Goal: Task Accomplishment & Management: Complete application form

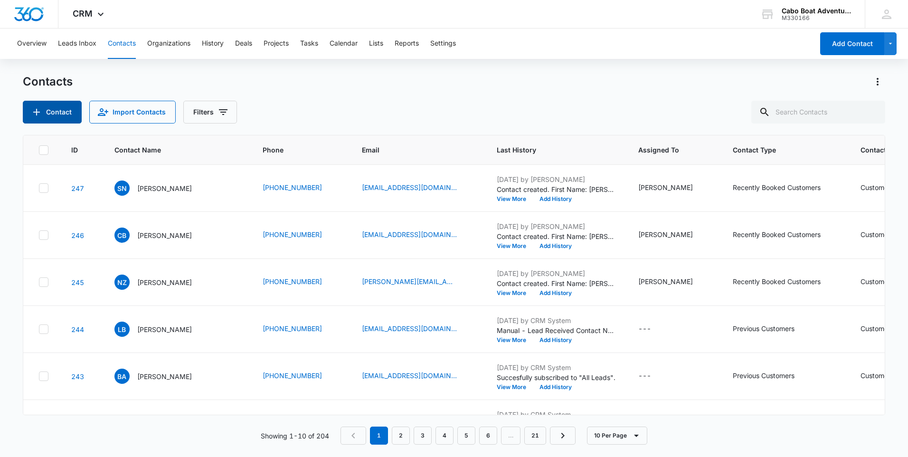
click at [49, 107] on button "Contact" at bounding box center [52, 112] width 59 height 23
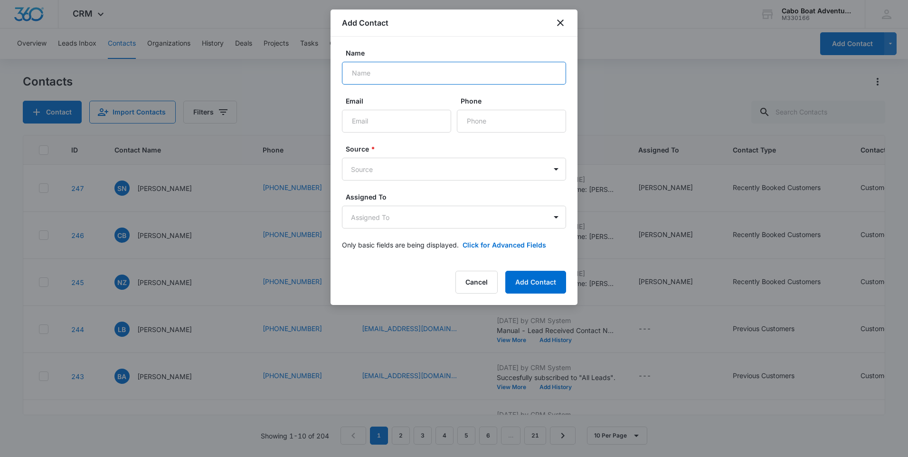
click at [381, 78] on input "Name" at bounding box center [454, 73] width 224 height 23
type input "Mark"
click at [492, 279] on button "Cancel" at bounding box center [476, 282] width 42 height 23
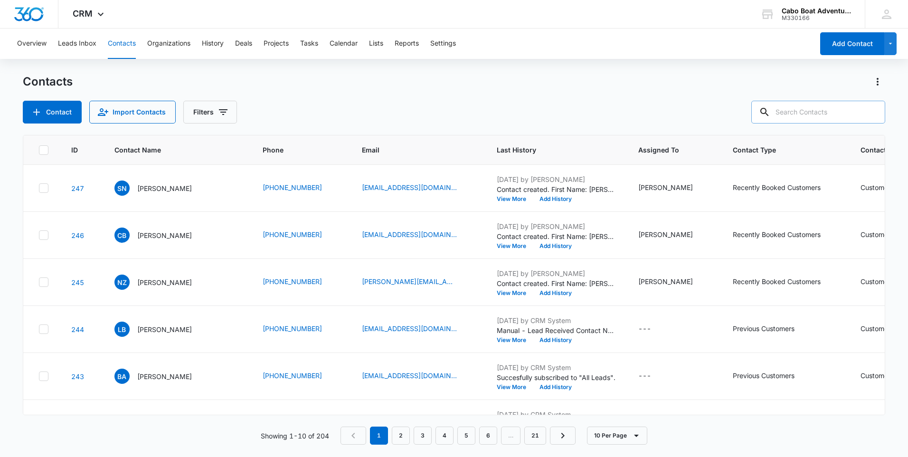
click at [793, 114] on input "text" at bounding box center [818, 112] width 134 height 23
type input "mark"
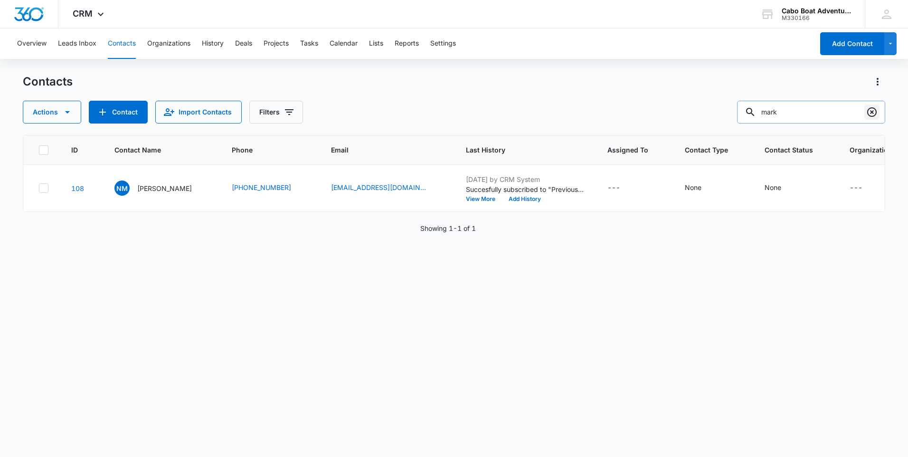
click at [872, 113] on icon "Clear" at bounding box center [871, 111] width 9 height 9
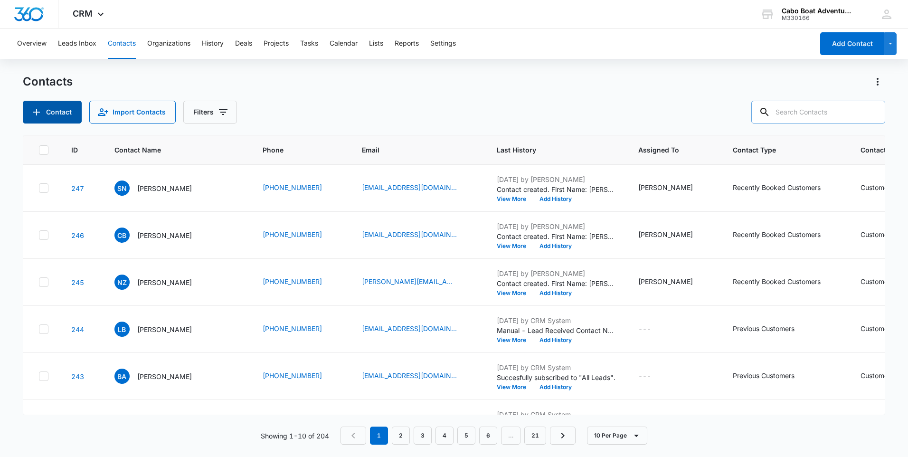
click at [58, 113] on button "Contact" at bounding box center [52, 112] width 59 height 23
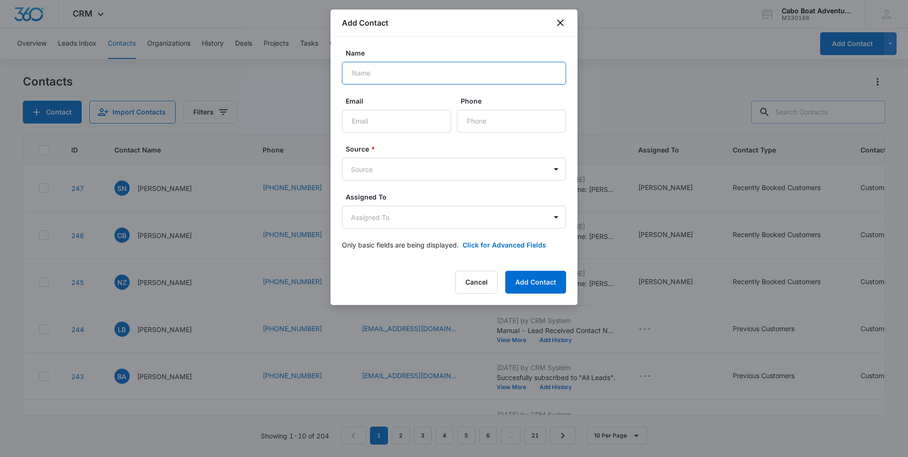
click at [379, 75] on input "Name" at bounding box center [454, 73] width 224 height 23
type input "[PERSON_NAME]"
click at [374, 124] on input "Email" at bounding box center [396, 121] width 109 height 23
paste input "[EMAIL_ADDRESS][DOMAIN_NAME]"
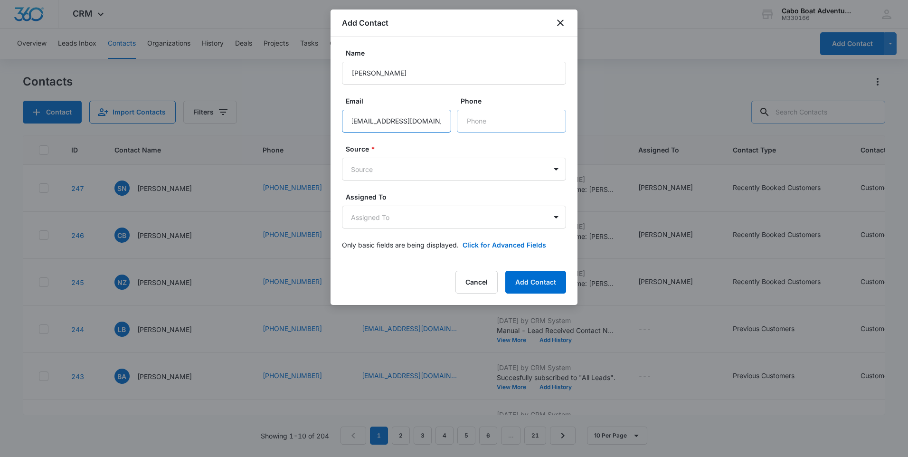
type input "[EMAIL_ADDRESS][DOMAIN_NAME]"
click at [483, 122] on input "Phone" at bounding box center [511, 121] width 109 height 23
type input "[PHONE_NUMBER]"
click at [391, 176] on body "CRM Apps Reputation Forms CRM Email Social Content Ads Intelligence Files Brand…" at bounding box center [454, 228] width 908 height 457
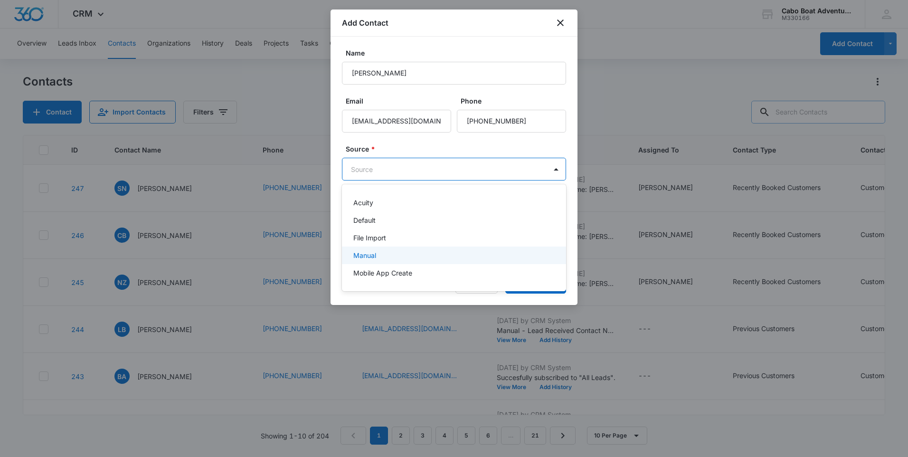
click at [377, 253] on div "Manual" at bounding box center [452, 255] width 199 height 10
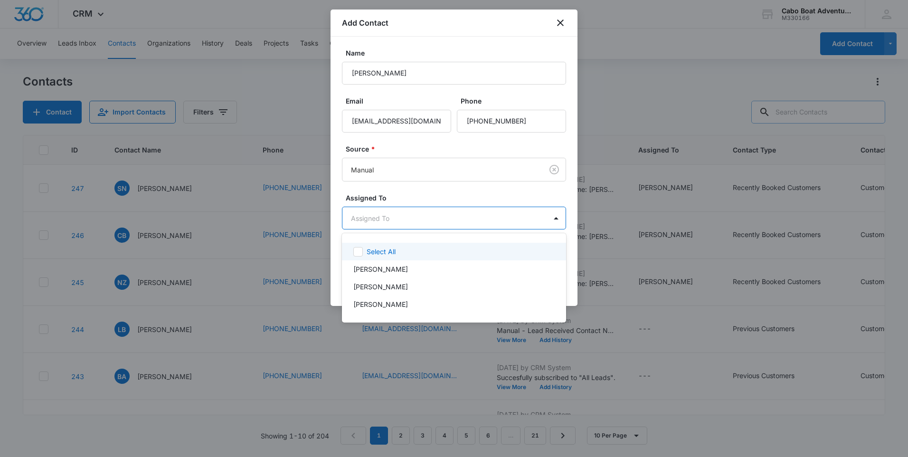
click at [381, 225] on body "CRM Apps Reputation Forms CRM Email Social Content Ads Intelligence Files Brand…" at bounding box center [454, 228] width 908 height 457
click at [384, 269] on p "[PERSON_NAME]" at bounding box center [380, 269] width 55 height 10
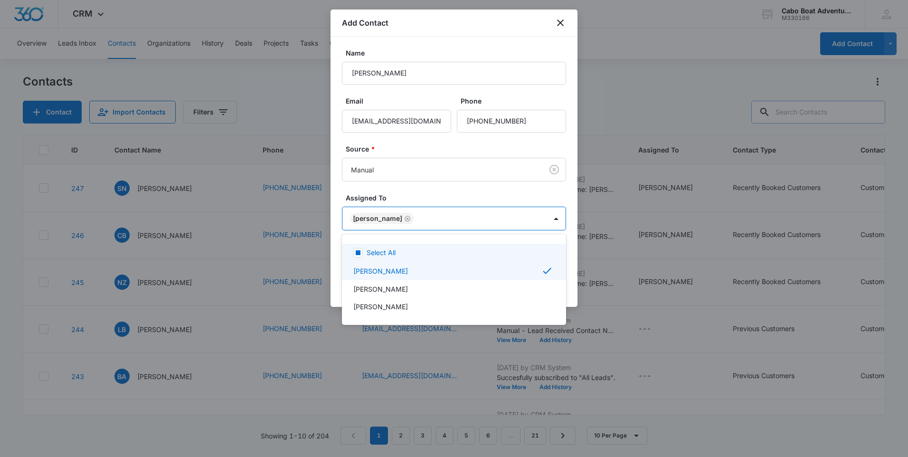
click at [428, 193] on div at bounding box center [454, 228] width 908 height 457
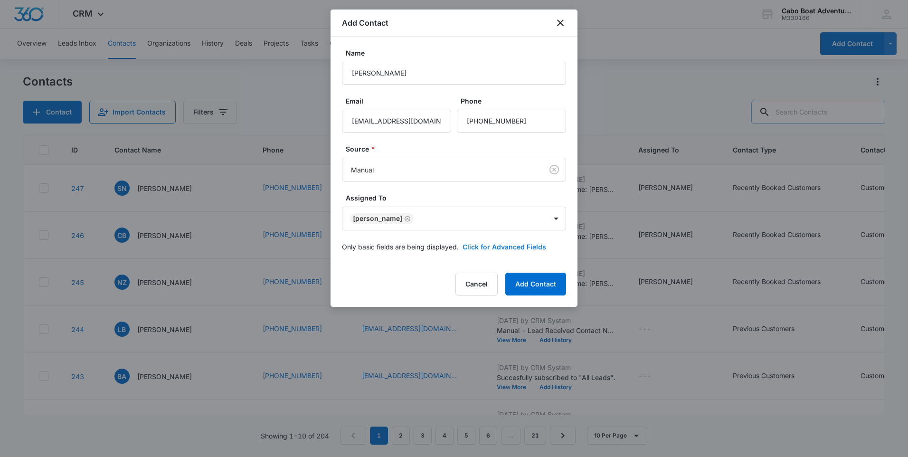
click at [495, 244] on button "Click for Advanced Fields" at bounding box center [504, 247] width 84 height 10
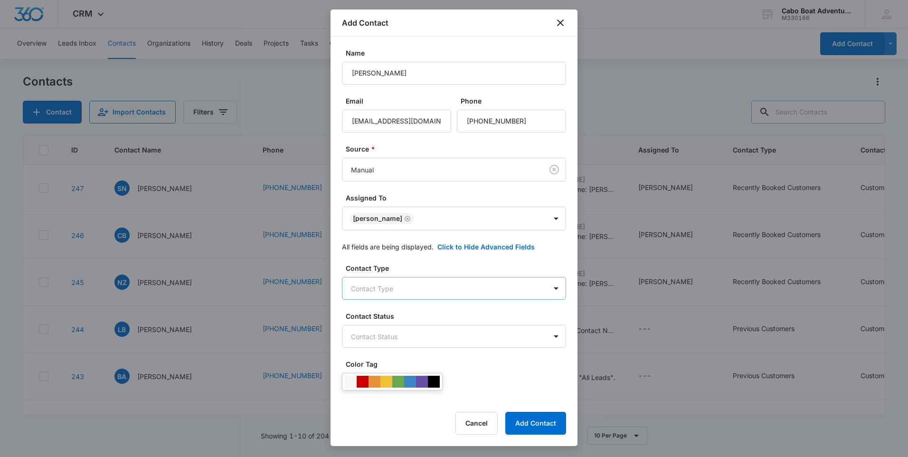
click at [380, 289] on body "CRM Apps Reputation Forms CRM Email Social Content Ads Intelligence Files Brand…" at bounding box center [454, 228] width 908 height 457
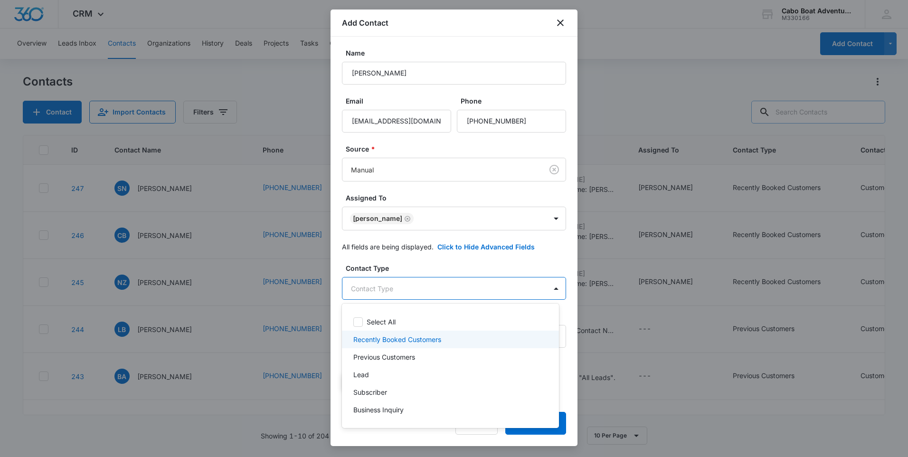
click at [391, 338] on p "Recently Booked Customers" at bounding box center [397, 339] width 88 height 10
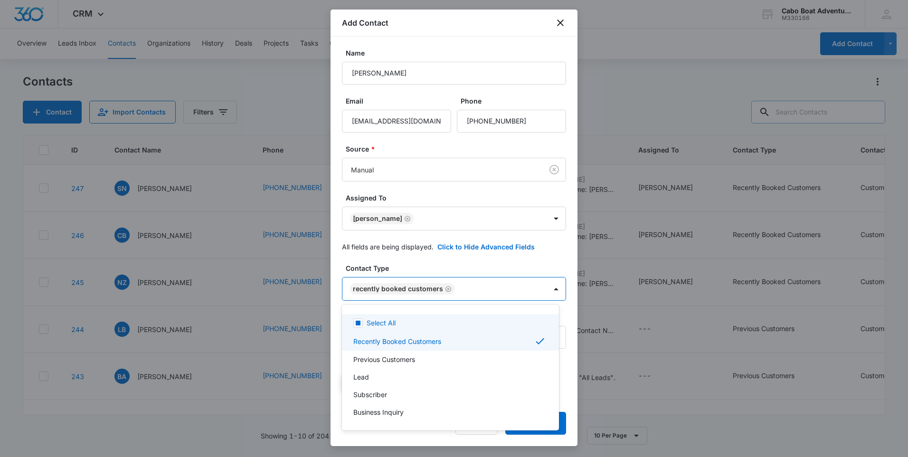
click at [440, 265] on div at bounding box center [454, 228] width 908 height 457
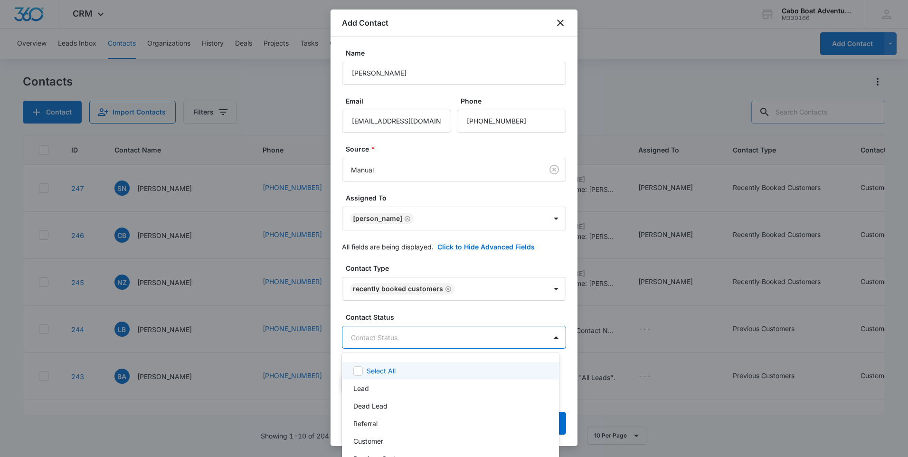
click at [370, 340] on body "CRM Apps Reputation Forms CRM Email Social Content Ads Intelligence Files Brand…" at bounding box center [454, 228] width 908 height 457
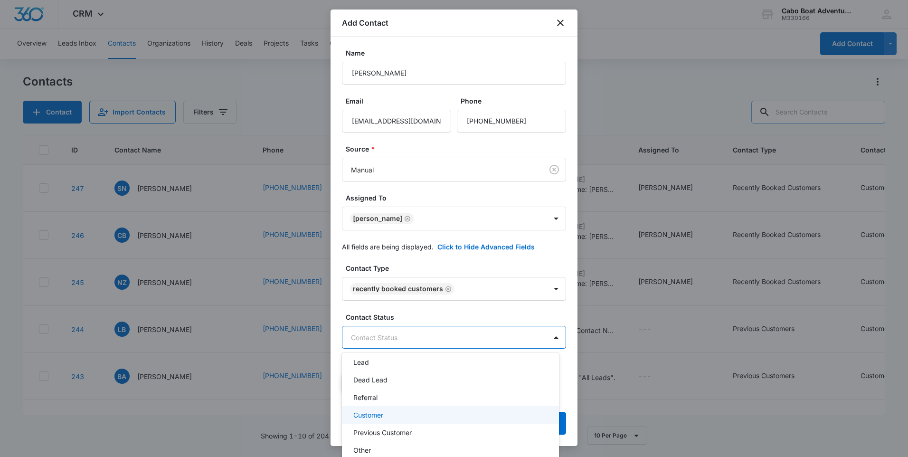
click at [377, 416] on p "Customer" at bounding box center [368, 415] width 30 height 10
click at [408, 315] on div at bounding box center [454, 228] width 908 height 457
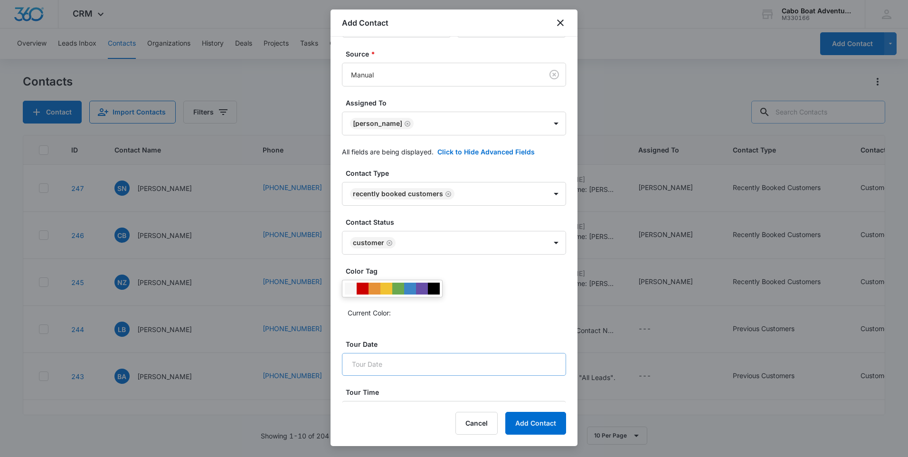
scroll to position [116, 0]
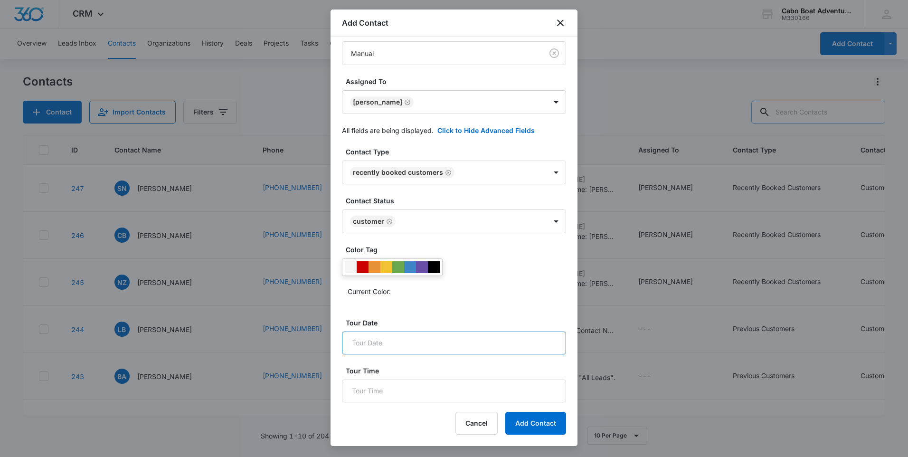
click at [386, 345] on input "Tour Date" at bounding box center [454, 342] width 224 height 23
type input "[DATE]"
click at [375, 392] on input "Tour Time" at bounding box center [454, 390] width 224 height 23
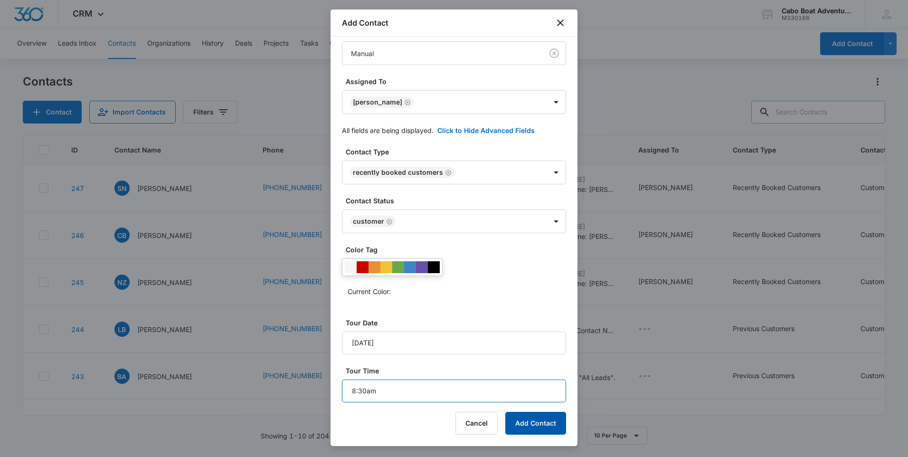
type input "8:30am"
click at [532, 423] on button "Add Contact" at bounding box center [535, 423] width 61 height 23
